Goal: Transaction & Acquisition: Purchase product/service

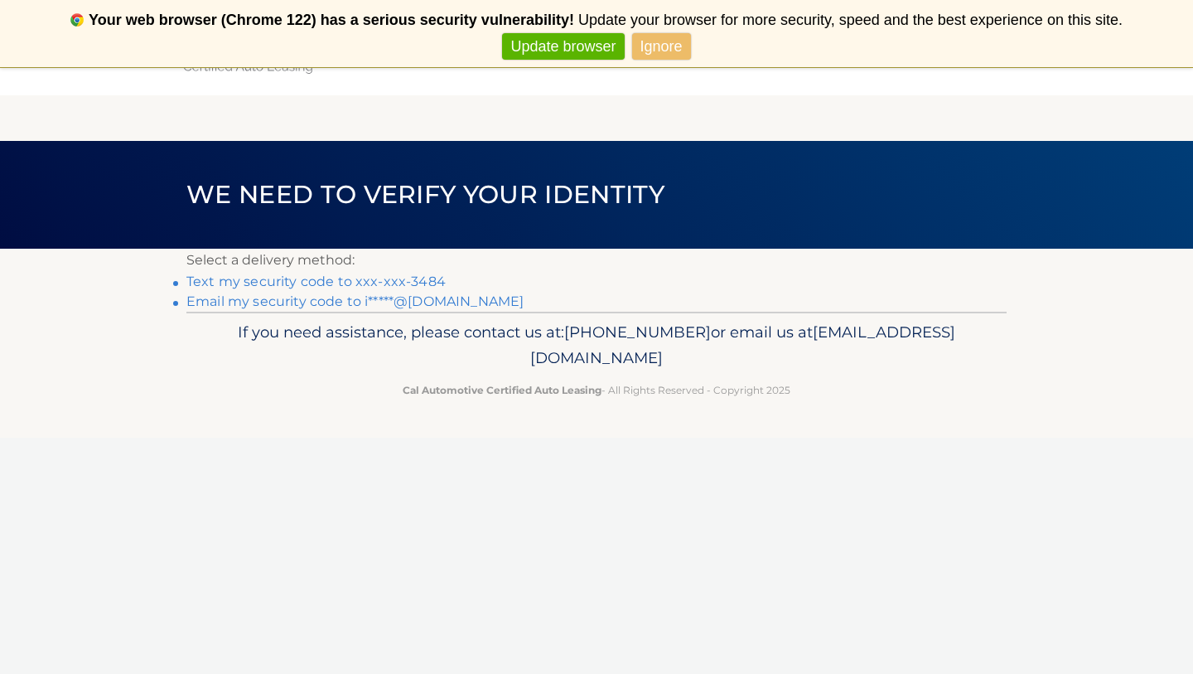
scroll to position [33, 0]
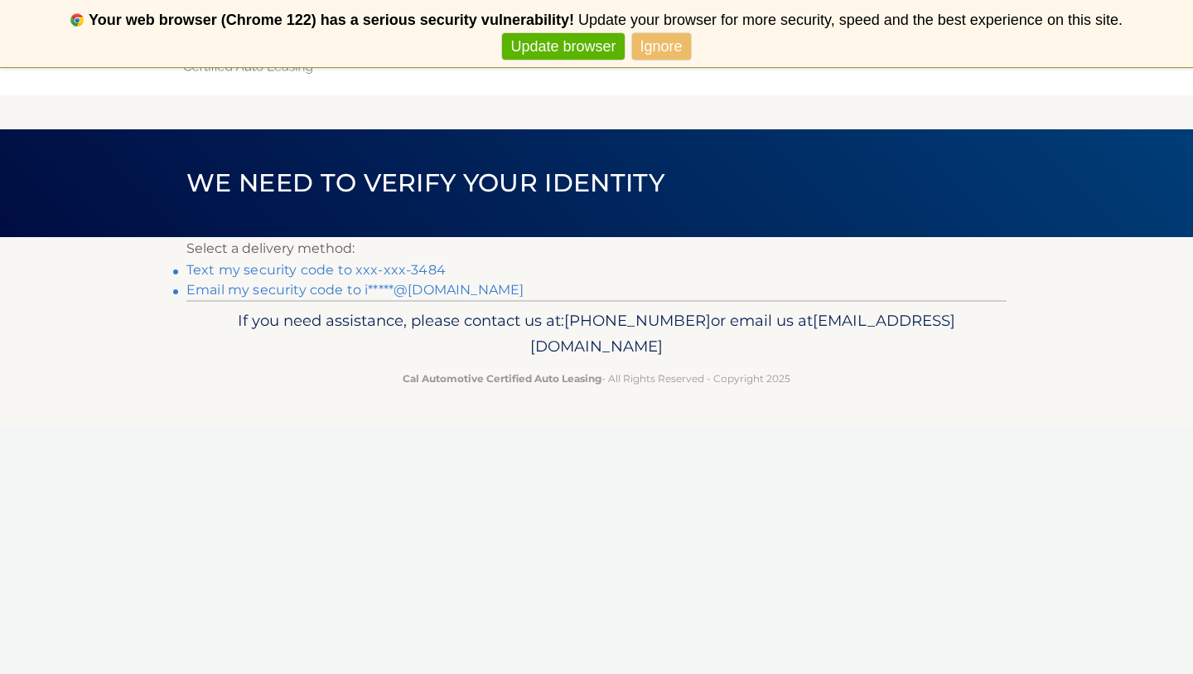
click at [399, 265] on link "Text my security code to xxx-xxx-3484" at bounding box center [315, 270] width 259 height 16
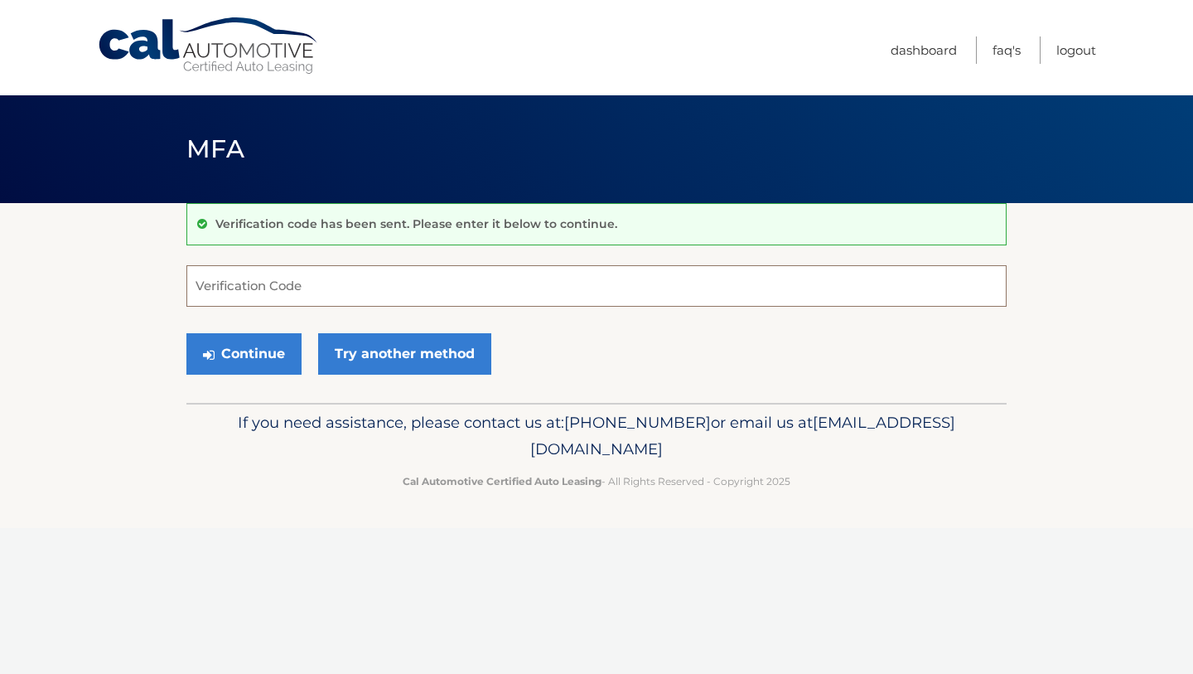
click at [283, 290] on input "Verification Code" at bounding box center [596, 285] width 820 height 41
type input "143031"
click at [257, 360] on button "Continue" at bounding box center [243, 353] width 115 height 41
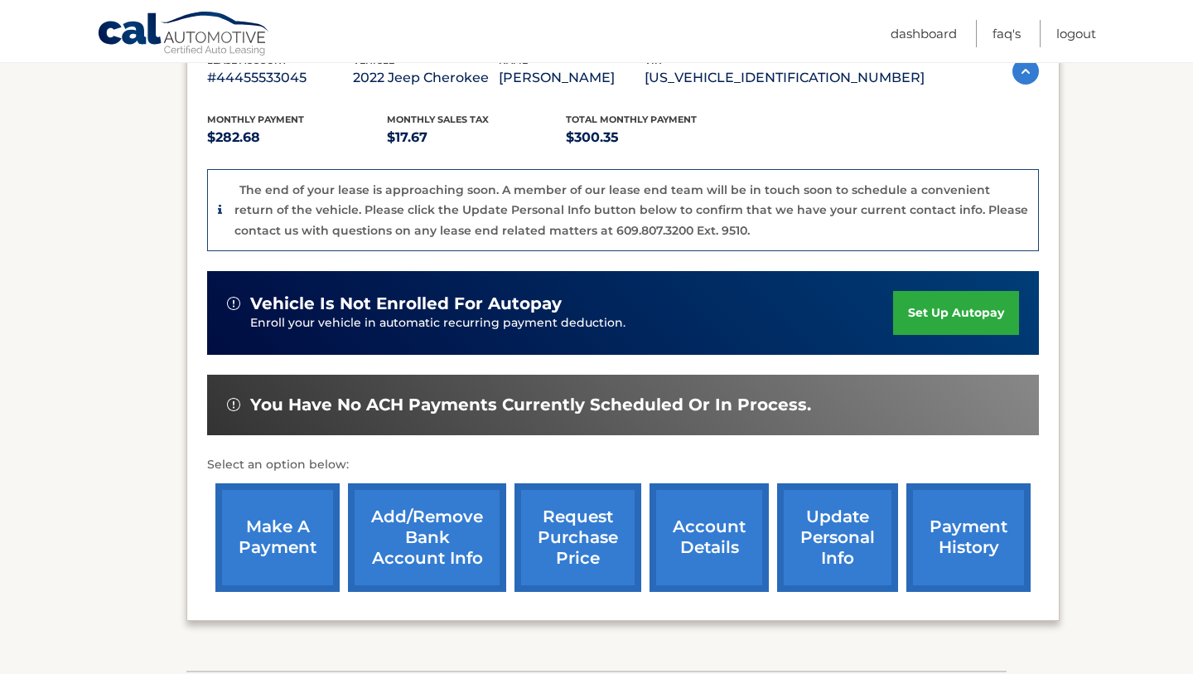
scroll to position [316, 0]
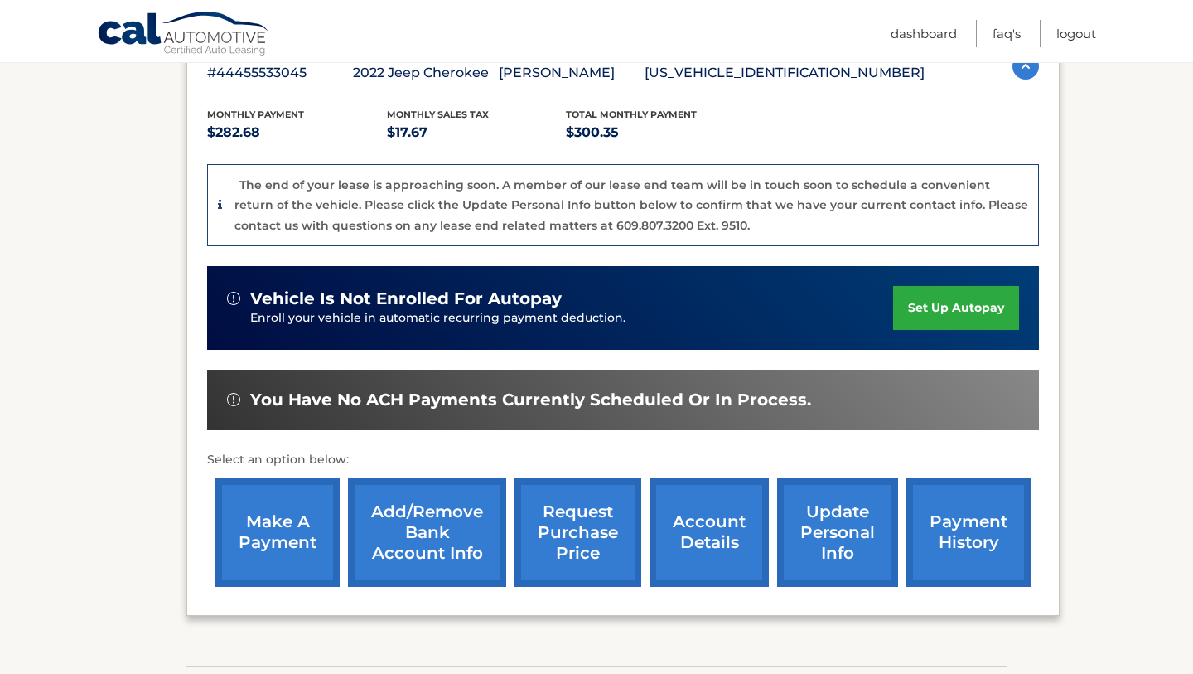
click at [709, 520] on link "account details" at bounding box center [709, 532] width 119 height 109
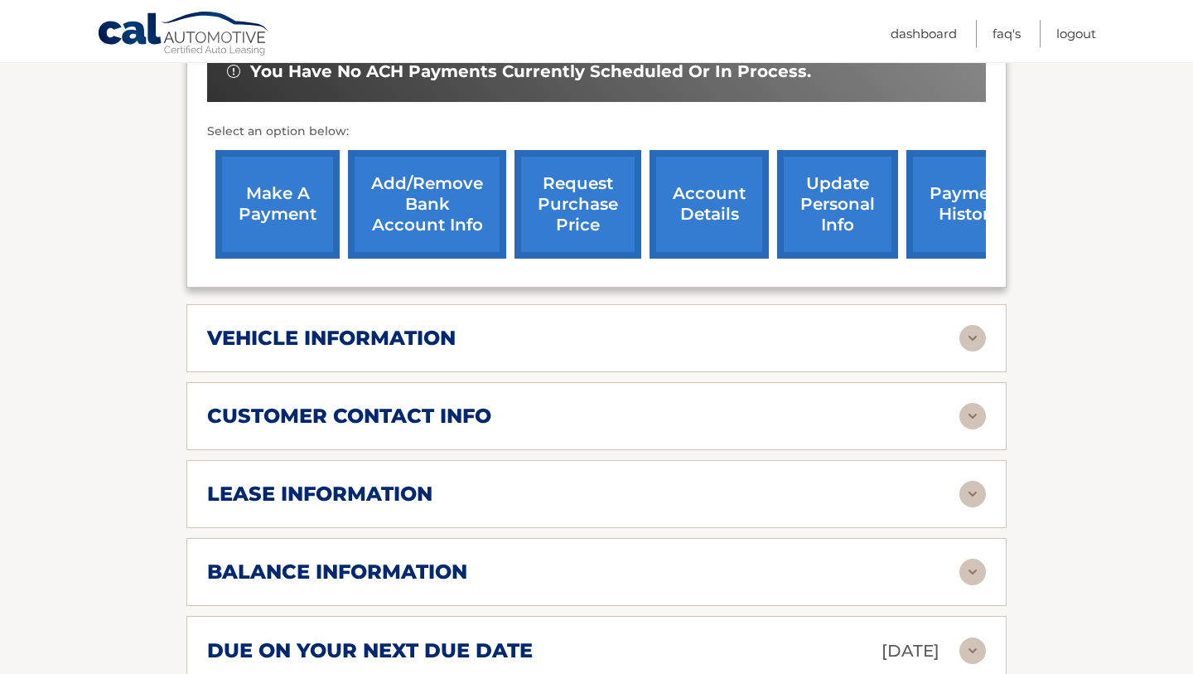
scroll to position [588, 0]
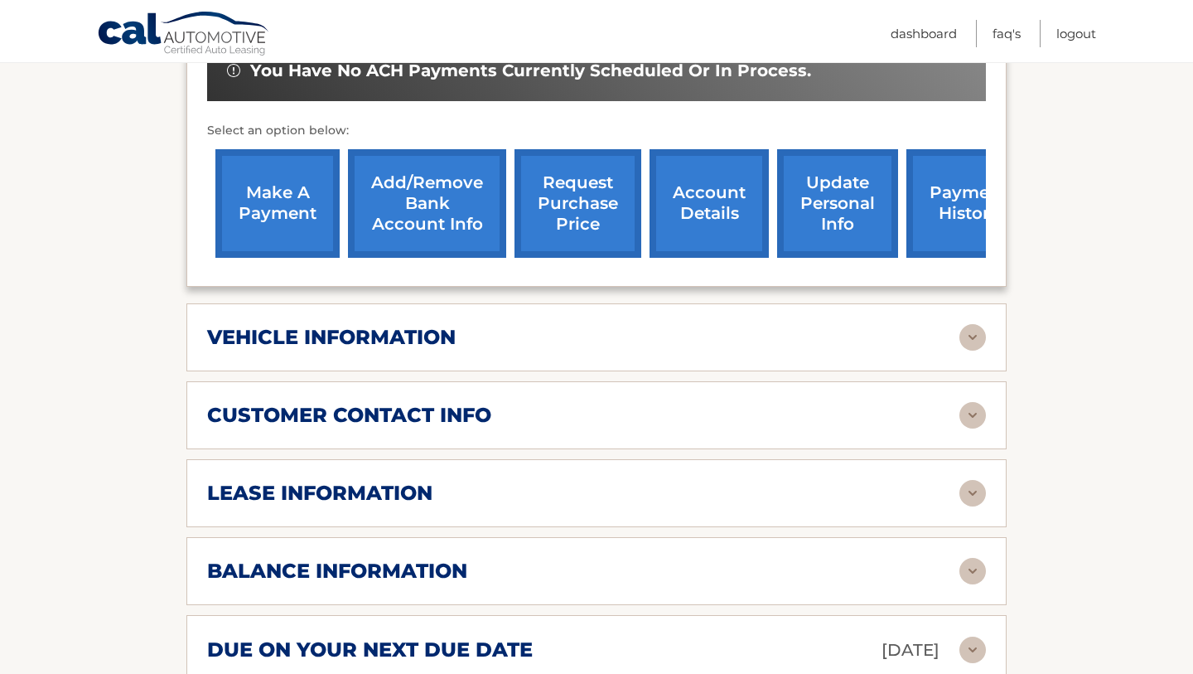
click at [974, 480] on img at bounding box center [973, 493] width 27 height 27
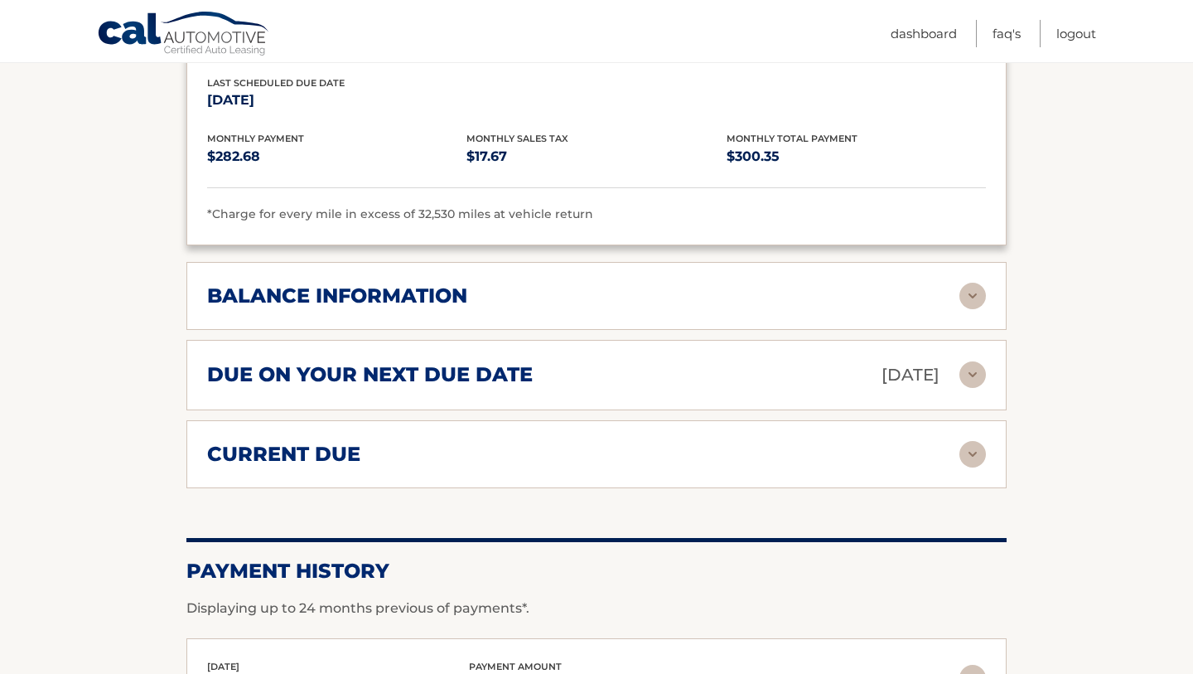
scroll to position [1178, 0]
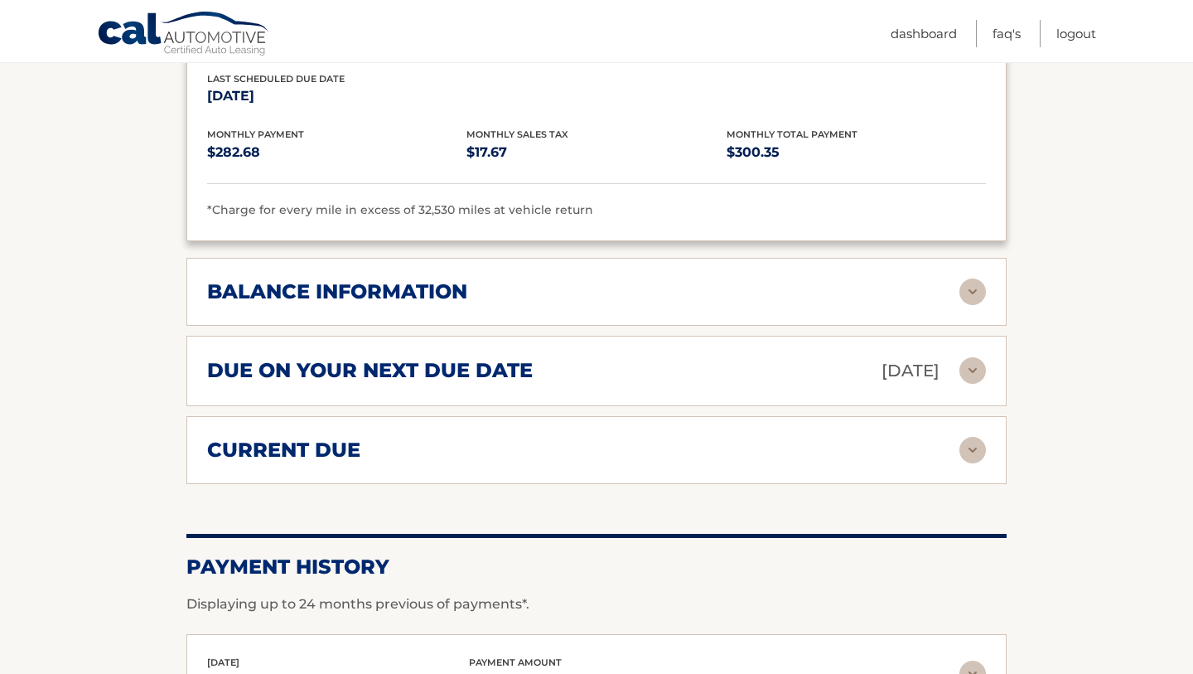
click at [973, 278] on img at bounding box center [973, 291] width 27 height 27
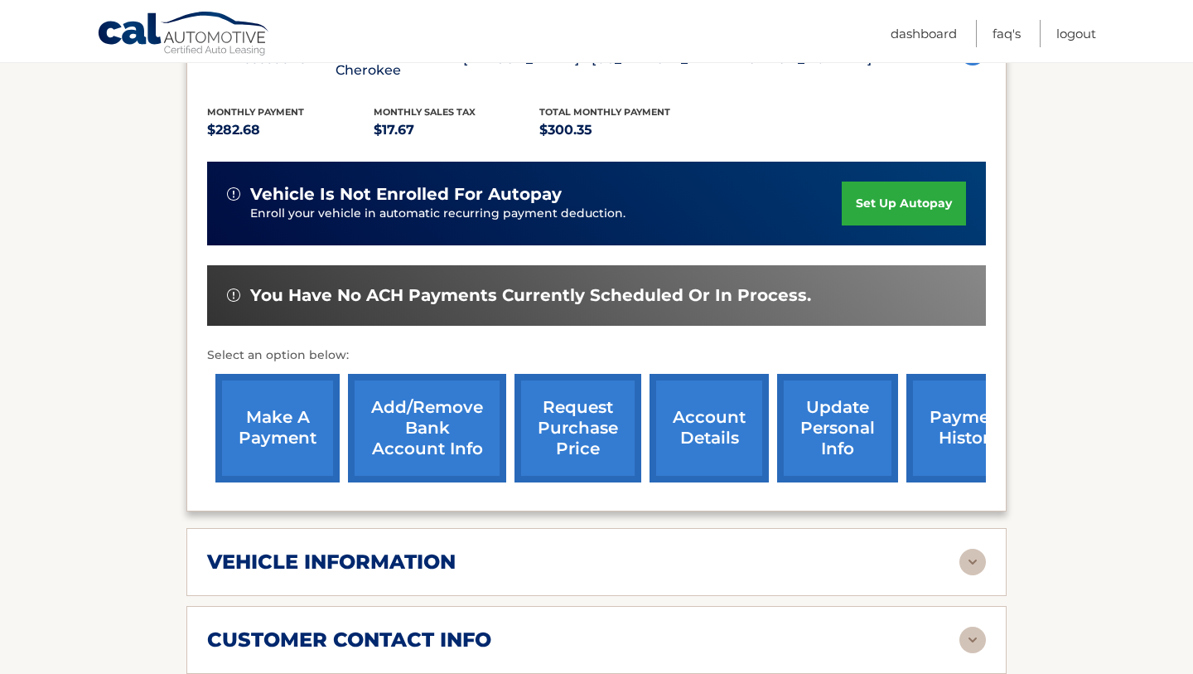
scroll to position [202, 0]
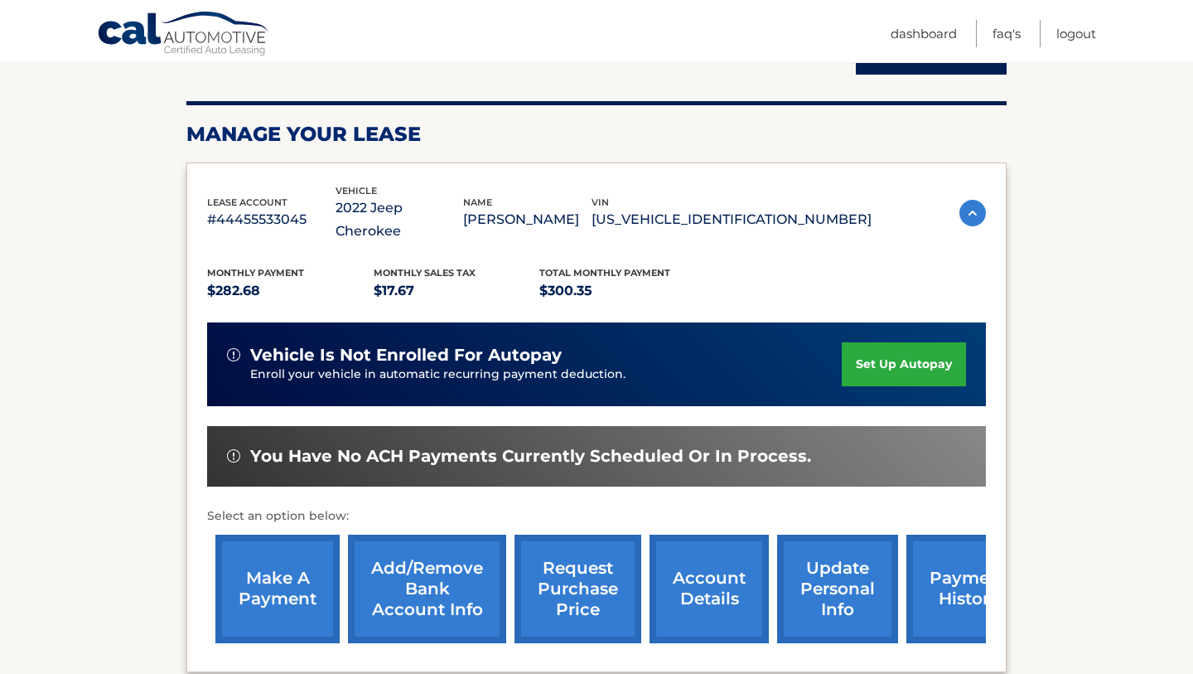
click at [276, 588] on link "make a payment" at bounding box center [277, 589] width 124 height 109
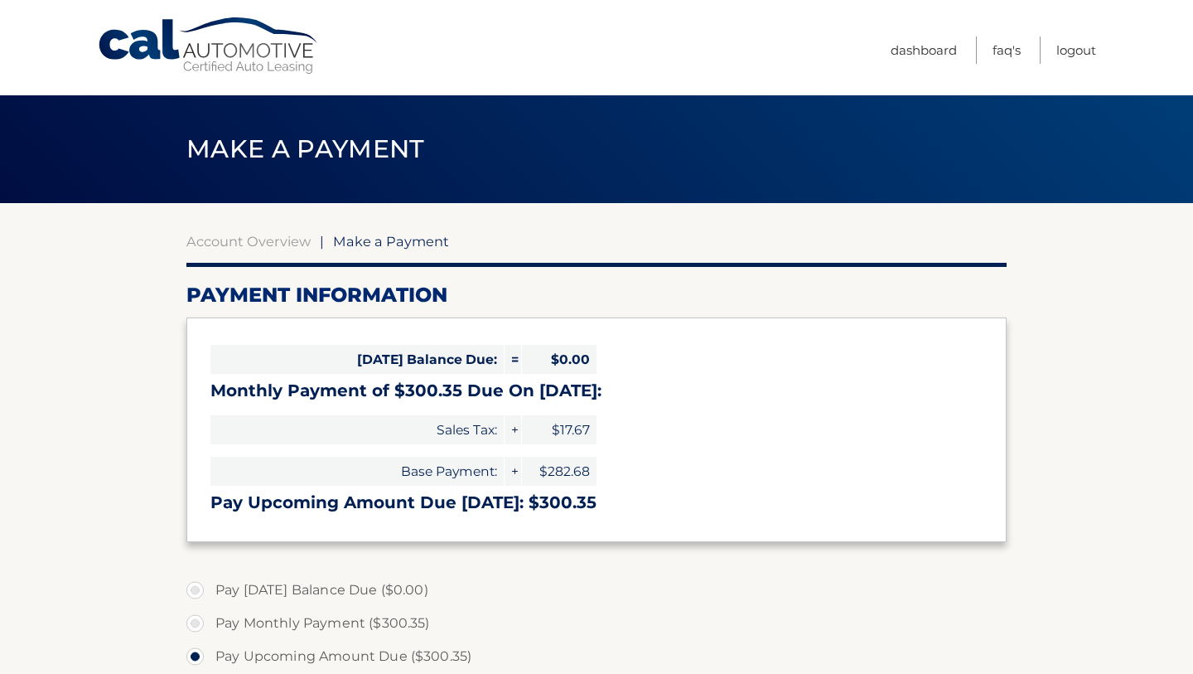
select select "YmYyNWM3MmUtYzlmZS00ODM4LWI2MDMtZWYxMDUwMjlkMmU5"
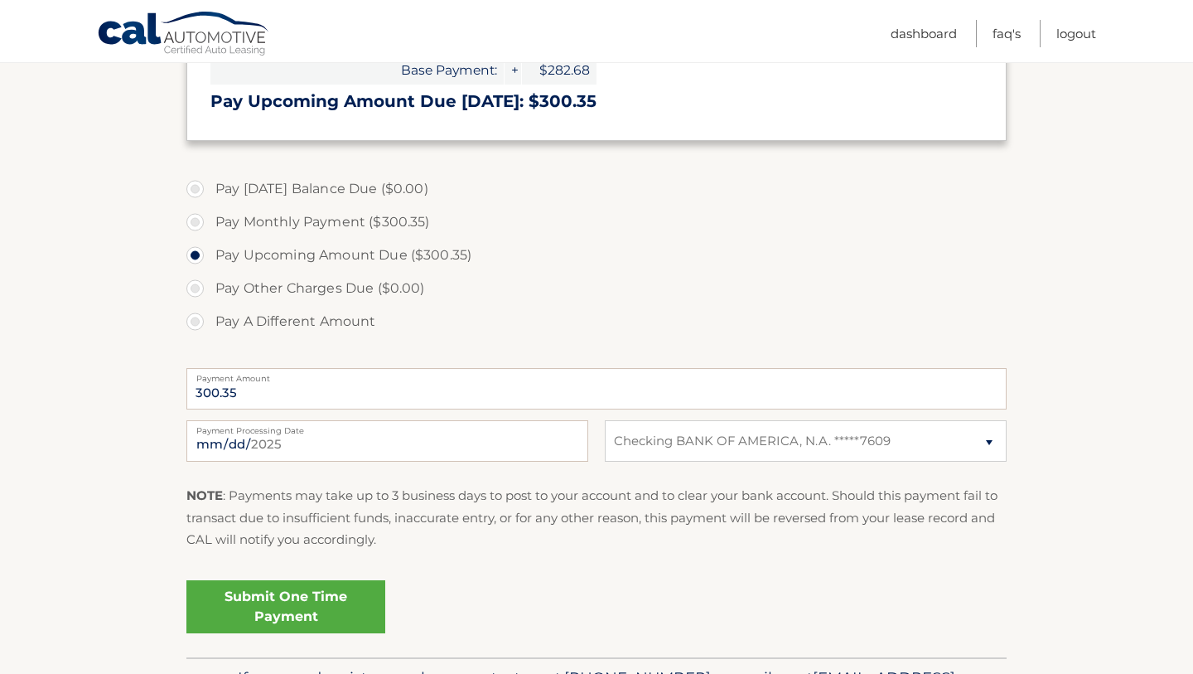
scroll to position [433, 0]
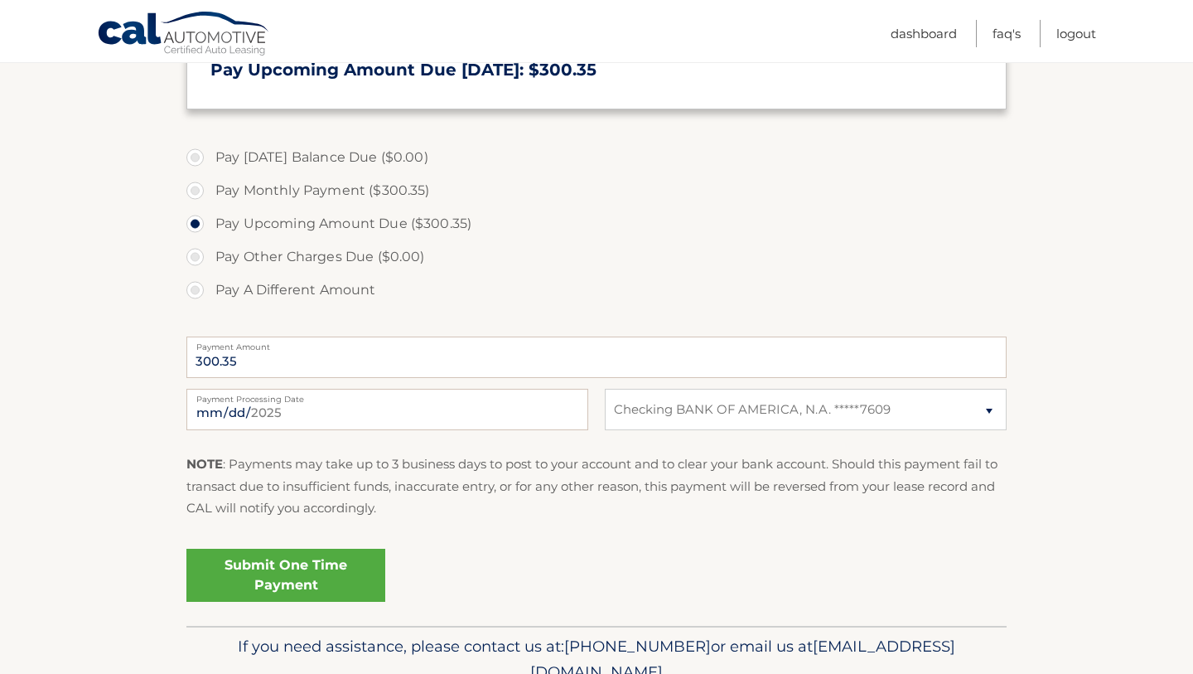
click at [247, 570] on link "Submit One Time Payment" at bounding box center [285, 575] width 199 height 53
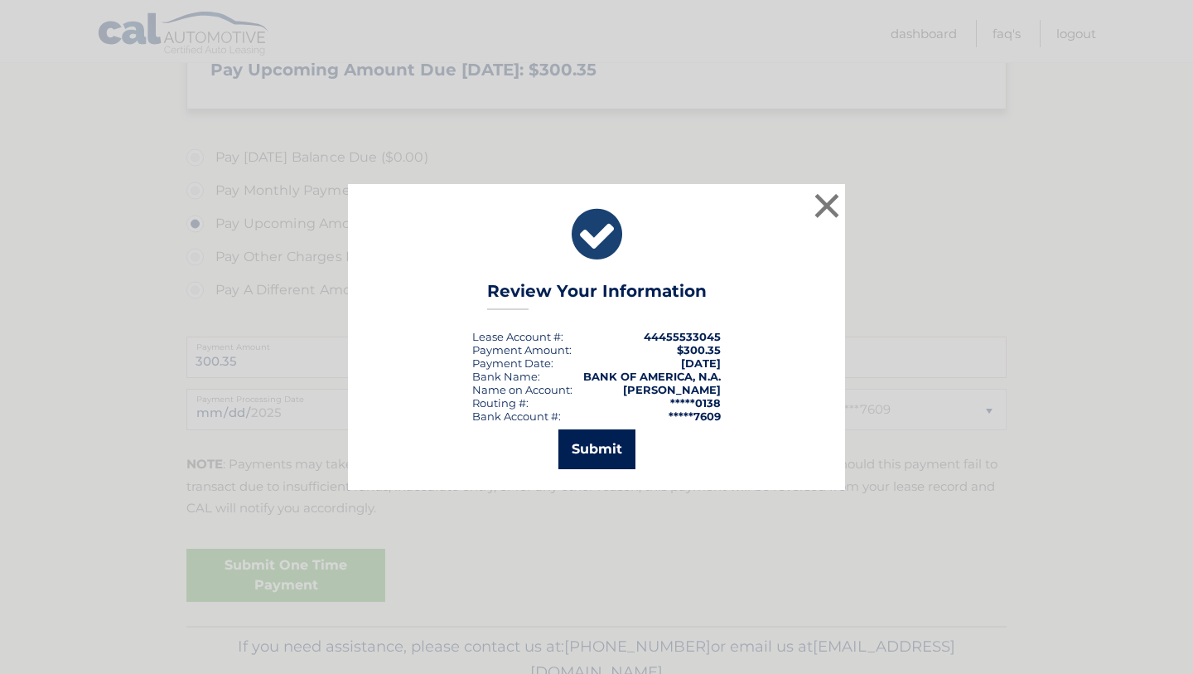
click at [613, 448] on button "Submit" at bounding box center [597, 449] width 77 height 40
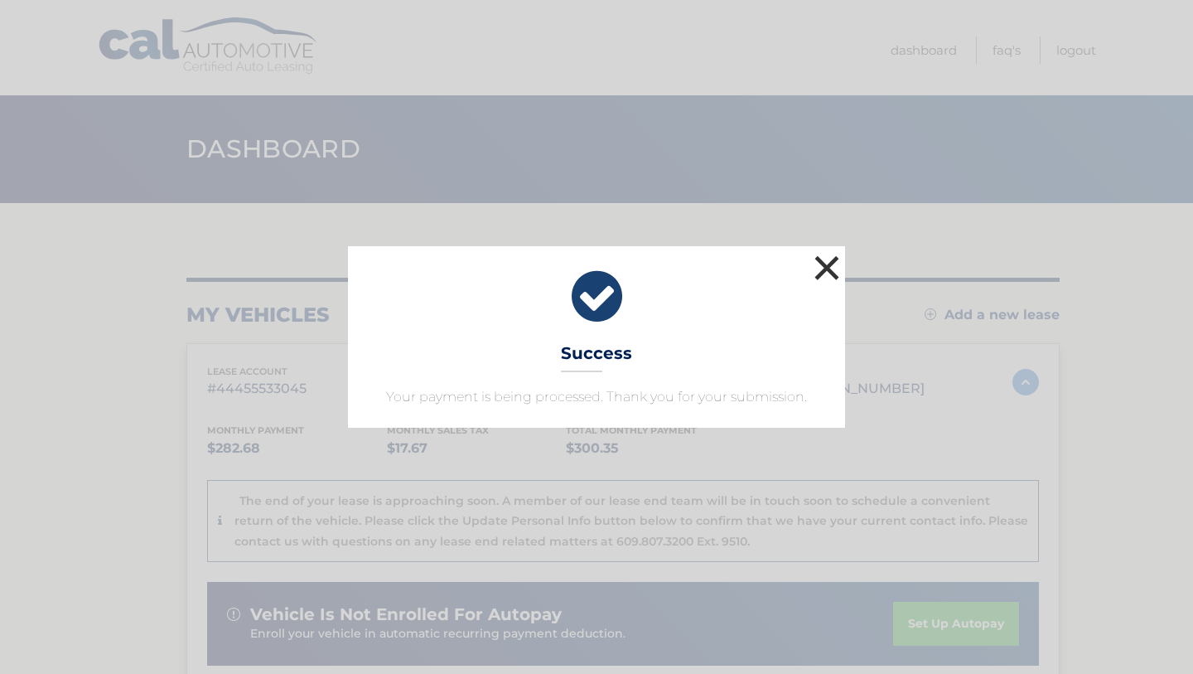
click at [830, 259] on button "×" at bounding box center [826, 267] width 33 height 33
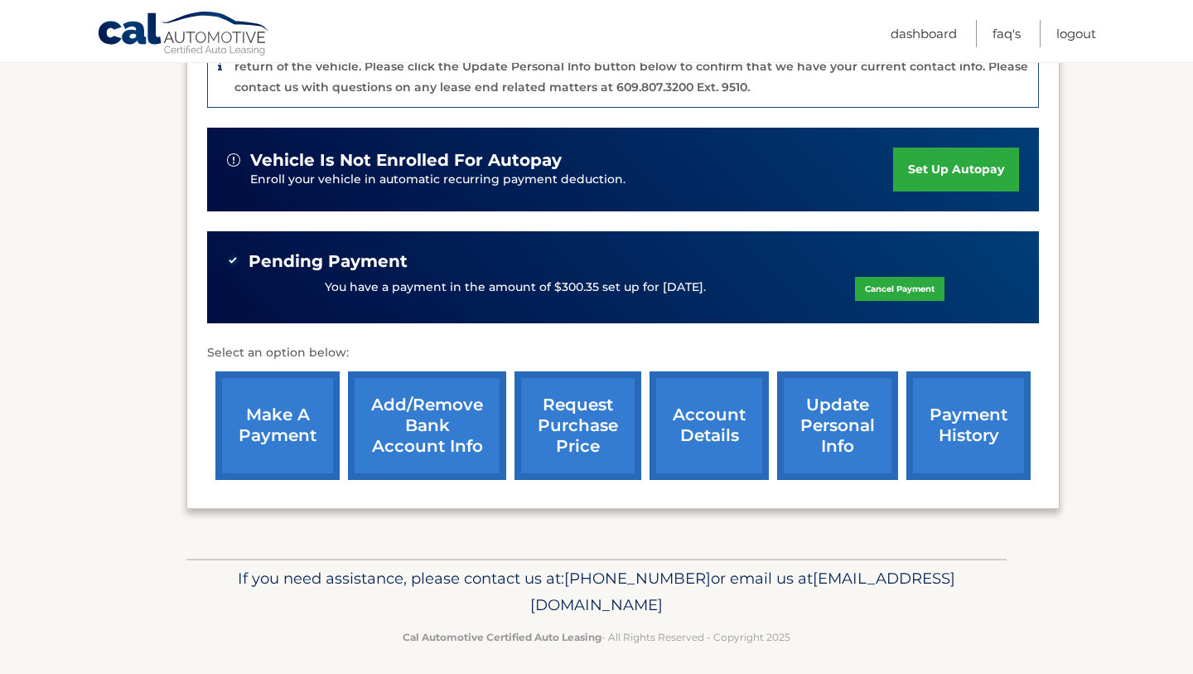
scroll to position [463, 0]
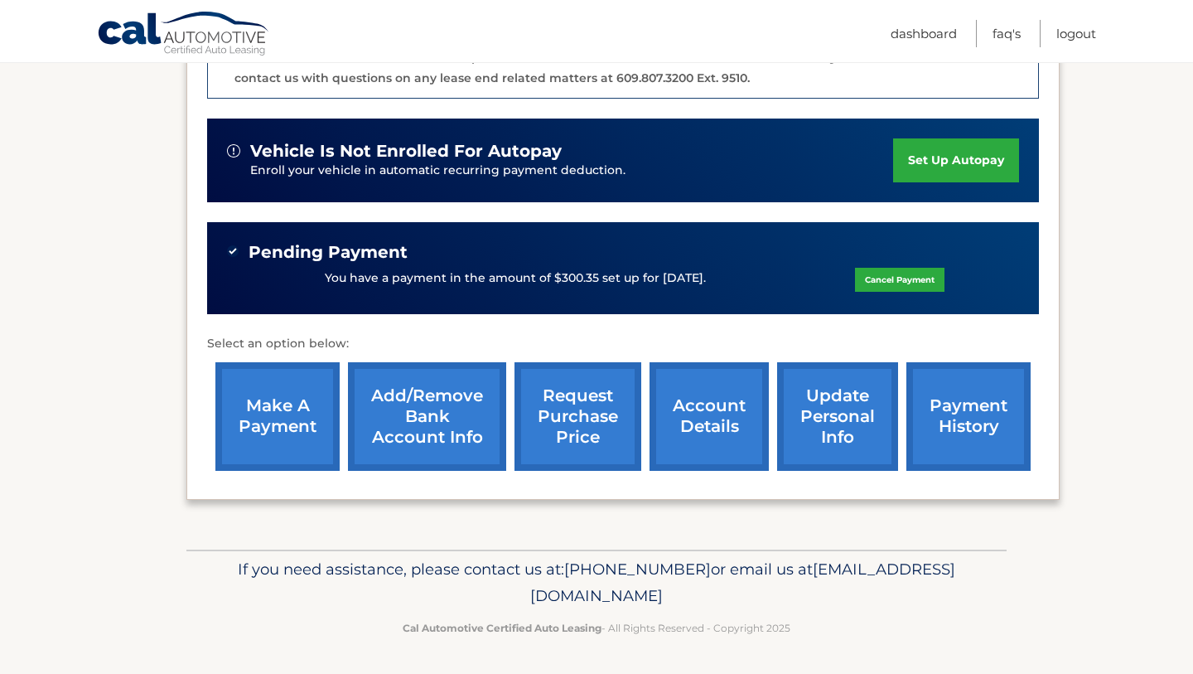
click at [704, 438] on link "account details" at bounding box center [709, 416] width 119 height 109
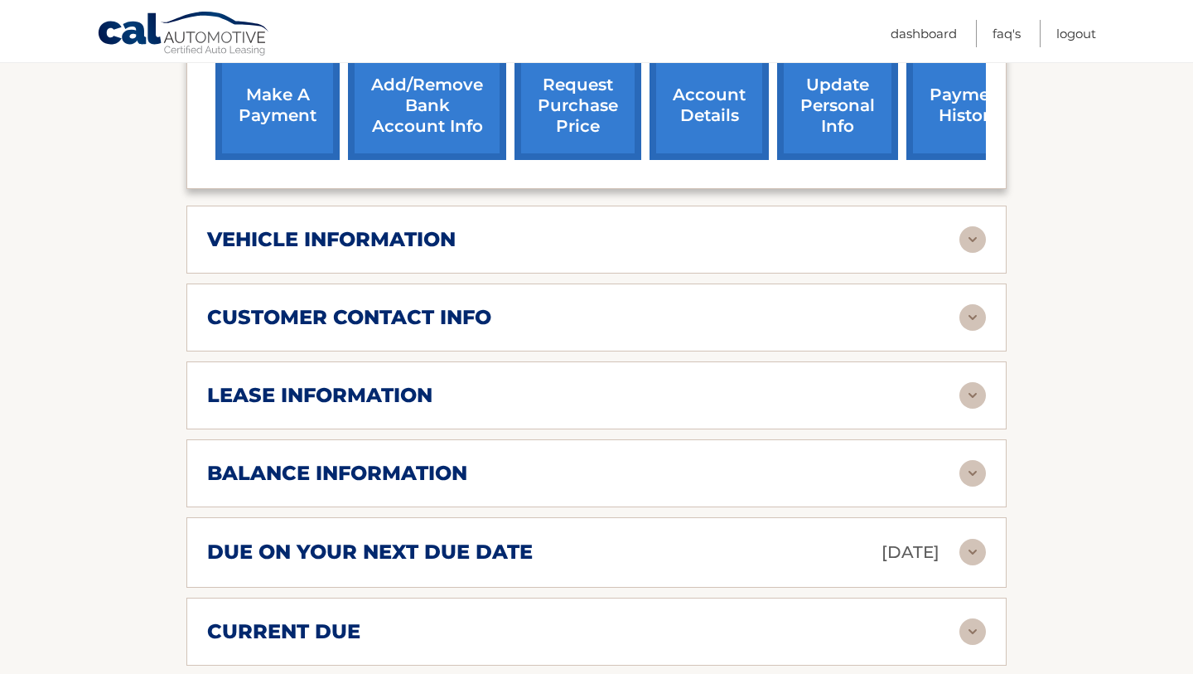
scroll to position [705, 0]
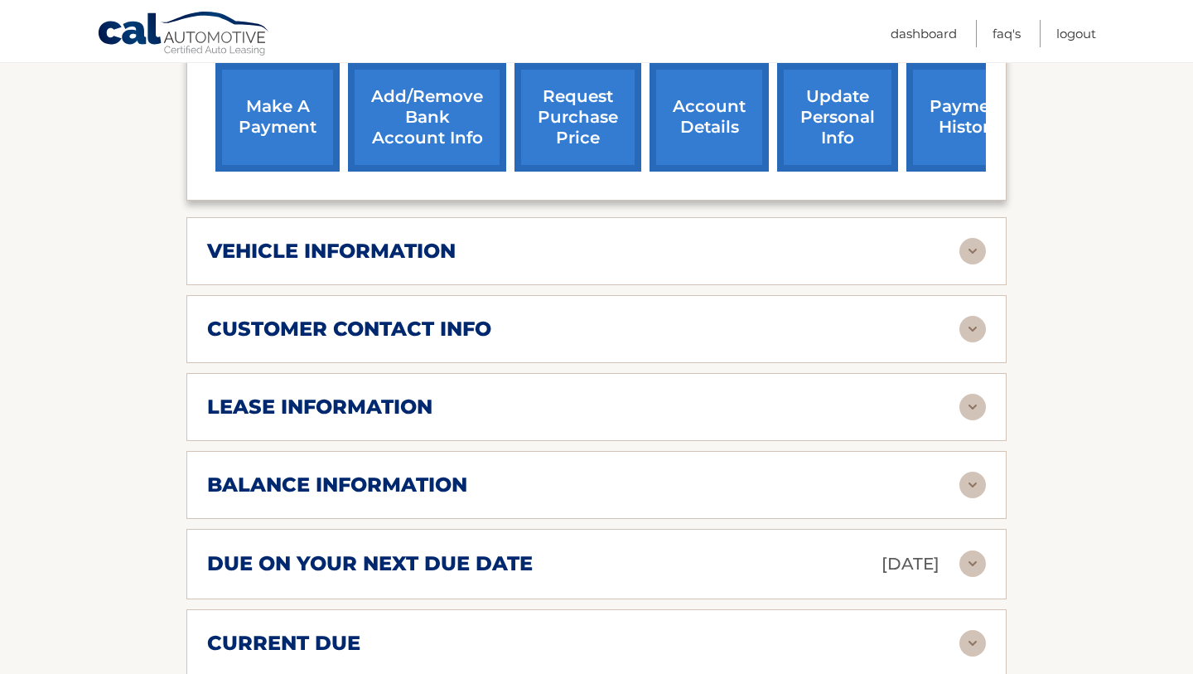
click at [978, 394] on img at bounding box center [973, 407] width 27 height 27
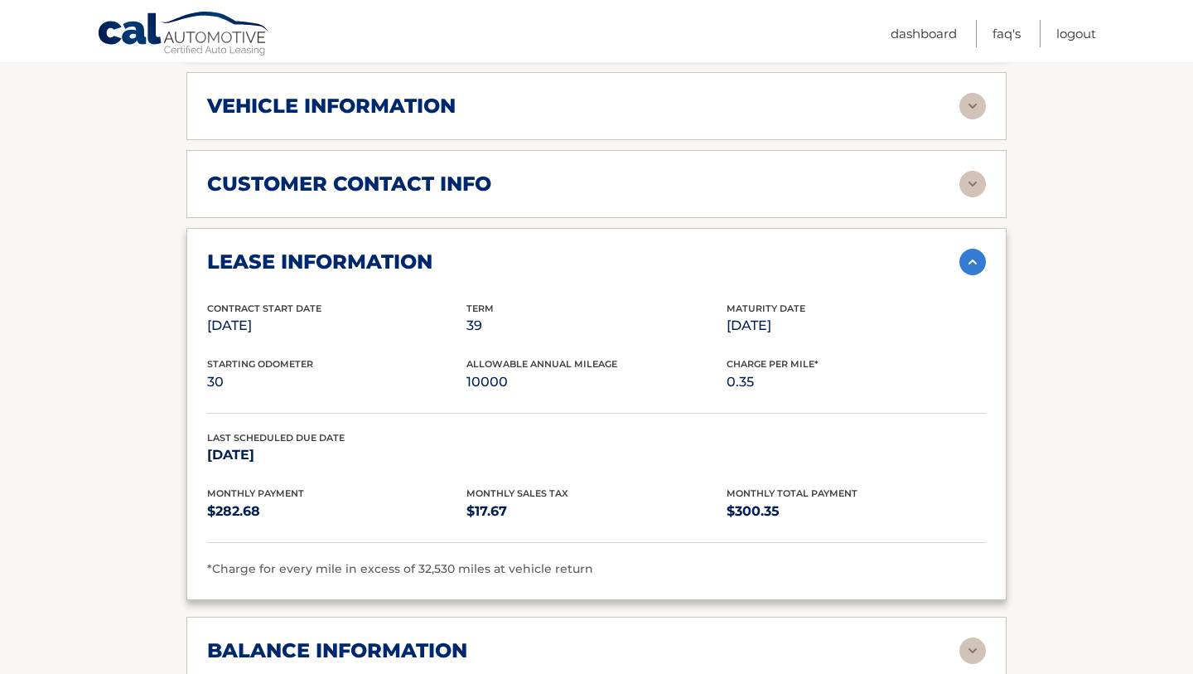
scroll to position [857, 0]
